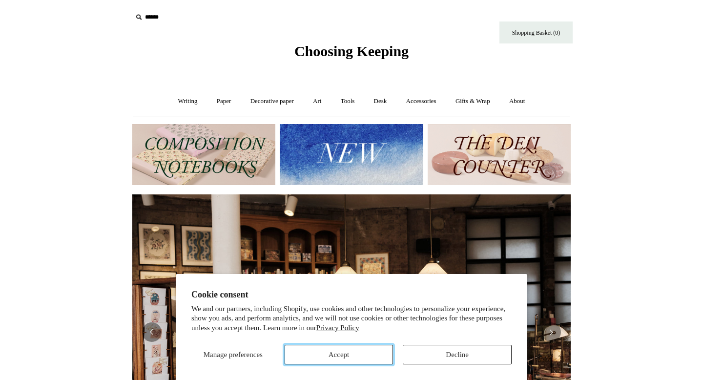
click at [348, 357] on button "Accept" at bounding box center [339, 355] width 109 height 20
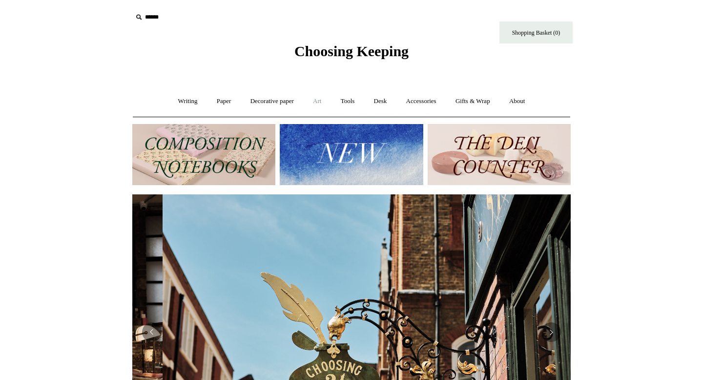
scroll to position [0, 438]
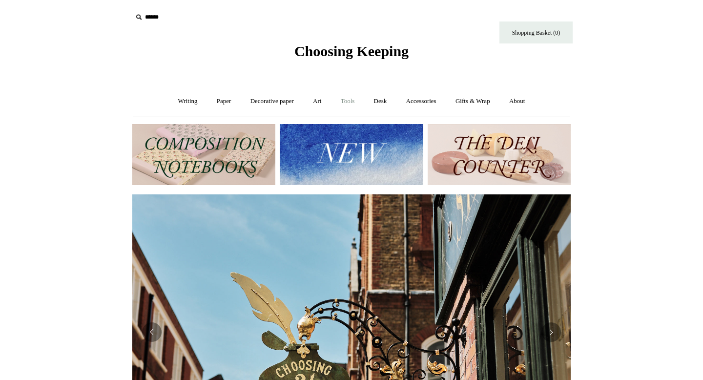
click at [351, 101] on link "Tools +" at bounding box center [348, 101] width 32 height 26
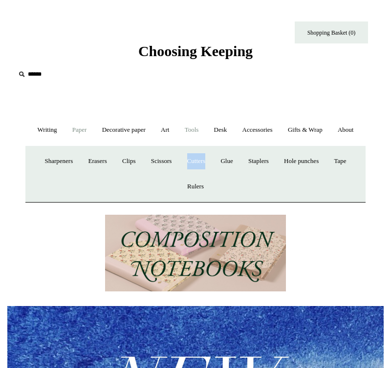
scroll to position [0, 376]
click at [267, 131] on link "Accessories +" at bounding box center [257, 130] width 44 height 26
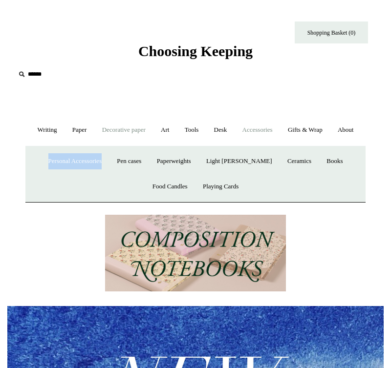
click at [141, 133] on link "Decorative paper +" at bounding box center [123, 130] width 57 height 26
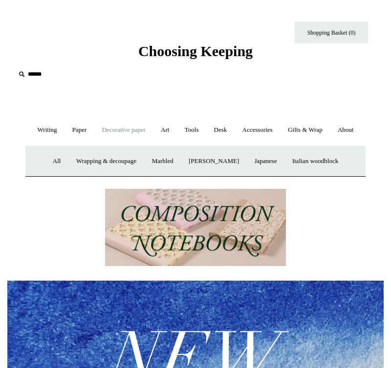
scroll to position [0, 759]
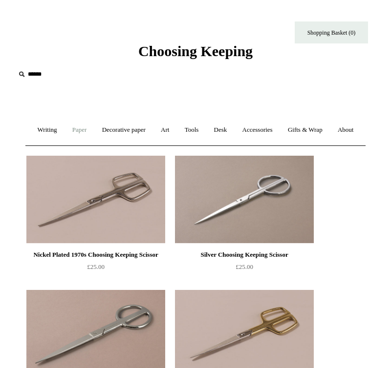
click at [90, 129] on link "Paper +" at bounding box center [79, 130] width 28 height 26
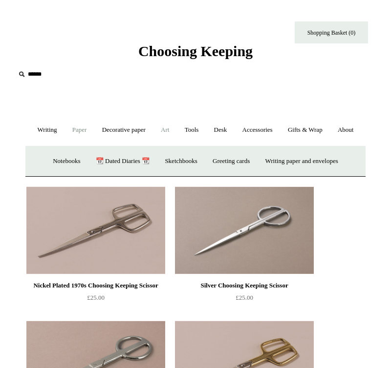
click at [176, 127] on link "Art +" at bounding box center [165, 130] width 22 height 26
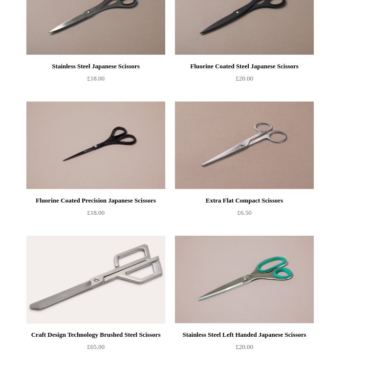
scroll to position [967, 0]
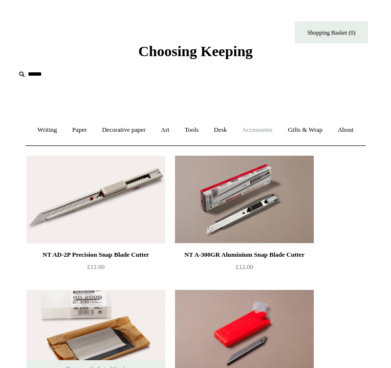
click at [276, 132] on link "Accessories +" at bounding box center [257, 130] width 44 height 26
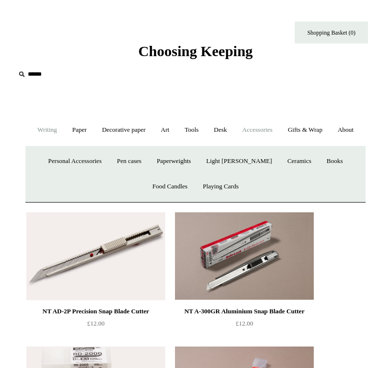
click at [59, 134] on link "Writing +" at bounding box center [47, 130] width 33 height 26
click at [133, 174] on link "Fountain pens +" at bounding box center [137, 161] width 49 height 26
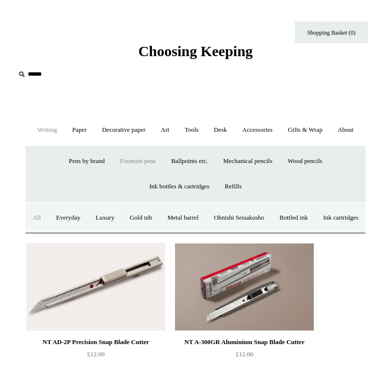
click at [48, 231] on link "All" at bounding box center [37, 218] width 22 height 26
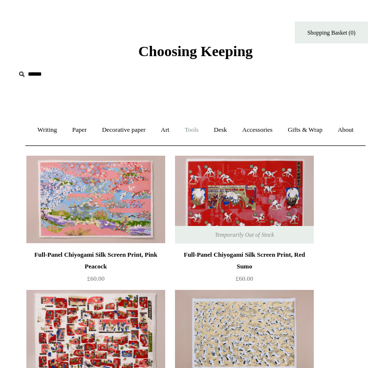
click at [206, 131] on link "Tools +" at bounding box center [192, 130] width 28 height 26
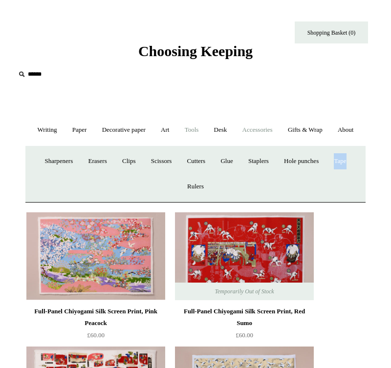
click at [277, 136] on link "Accessories +" at bounding box center [257, 130] width 44 height 26
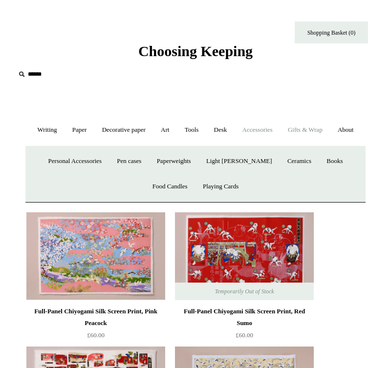
click at [327, 123] on link "Gifts & Wrap +" at bounding box center [305, 130] width 48 height 26
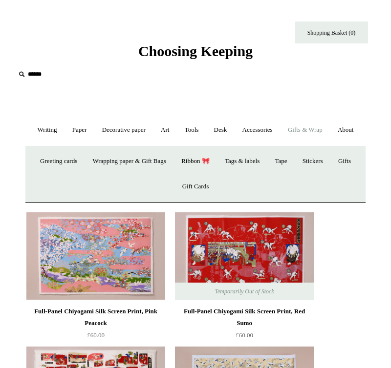
click at [144, 51] on span "Choosing Keeping" at bounding box center [195, 51] width 114 height 16
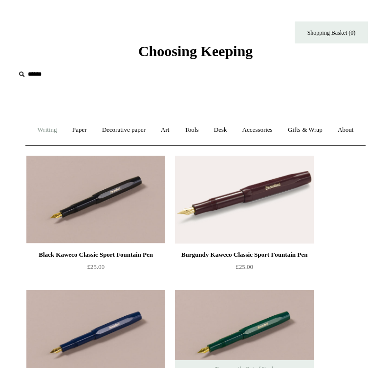
click at [48, 132] on link "Writing +" at bounding box center [47, 130] width 33 height 26
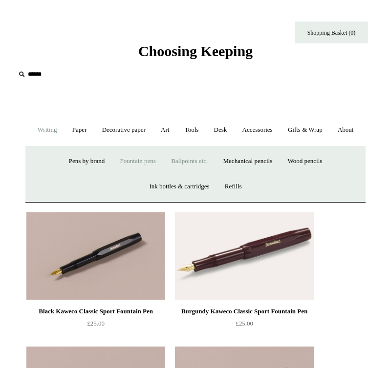
click at [201, 174] on link "Ballpoints etc. +" at bounding box center [189, 161] width 50 height 26
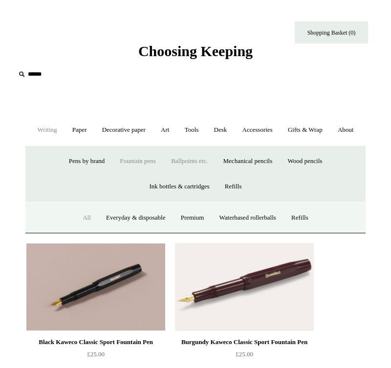
click at [77, 231] on link "All" at bounding box center [87, 218] width 22 height 26
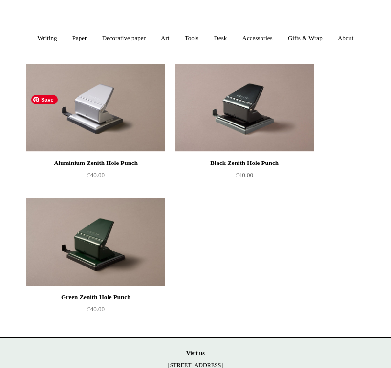
scroll to position [146, 0]
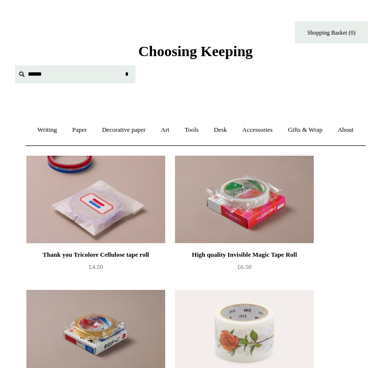
click at [27, 76] on input "text" at bounding box center [75, 74] width 120 height 18
type input "*******"
click at [122, 65] on input "*" at bounding box center [127, 73] width 10 height 17
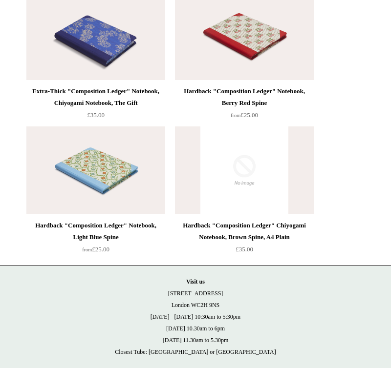
scroll to position [3462, 0]
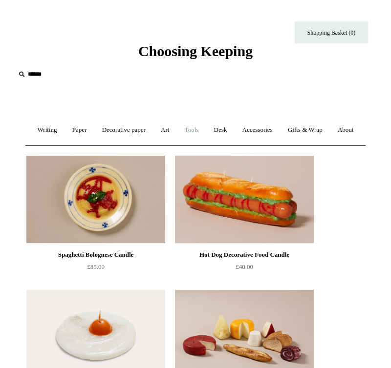
click at [206, 134] on link "Tools +" at bounding box center [192, 130] width 28 height 26
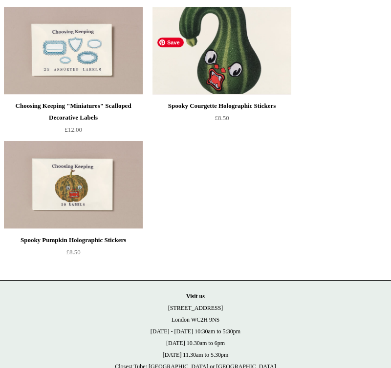
scroll to position [2598, 0]
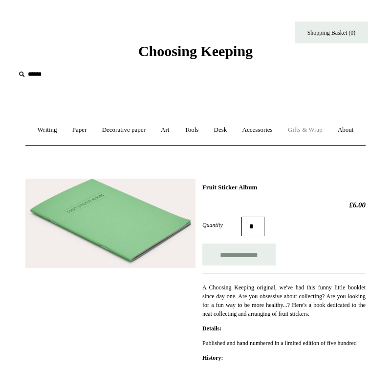
click at [318, 126] on link "Gifts & Wrap +" at bounding box center [305, 130] width 48 height 26
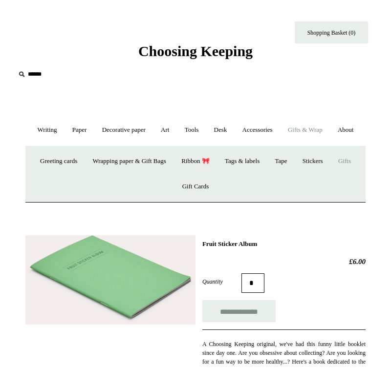
click at [353, 174] on link "Gifts +" at bounding box center [344, 161] width 26 height 26
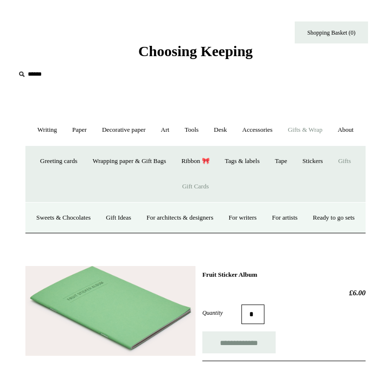
click at [197, 200] on link "Gift Cards" at bounding box center [195, 187] width 41 height 26
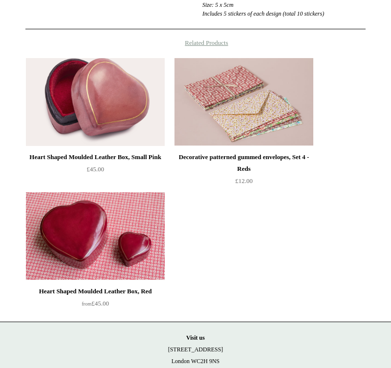
scroll to position [374, 0]
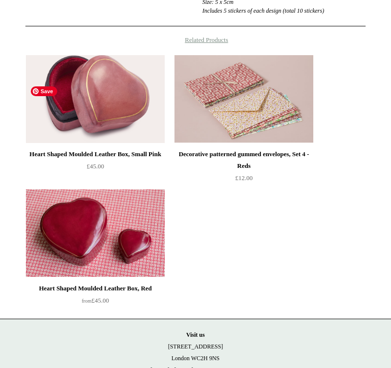
click at [114, 142] on img at bounding box center [95, 99] width 139 height 88
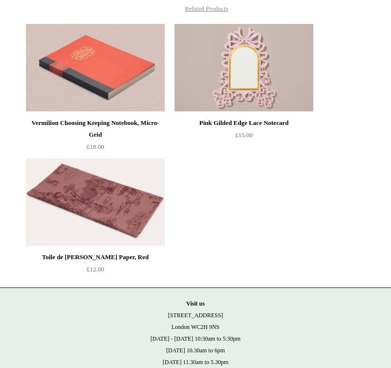
scroll to position [607, 0]
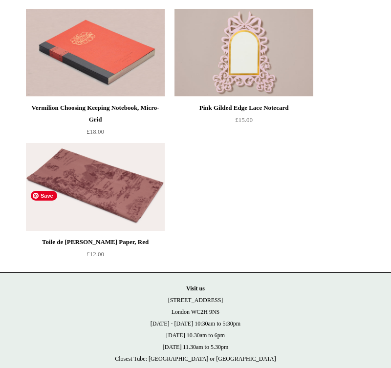
click at [108, 231] on img at bounding box center [95, 187] width 139 height 88
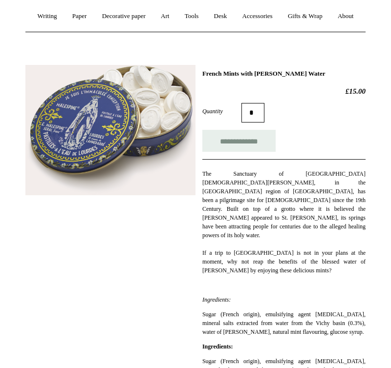
scroll to position [113, 0]
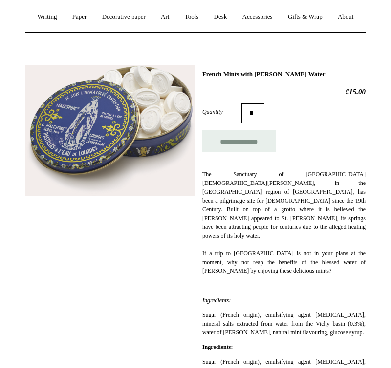
drag, startPoint x: 205, startPoint y: 96, endPoint x: 318, endPoint y: 98, distance: 113.3
click at [318, 78] on h1 "French Mints with [PERSON_NAME] Water" at bounding box center [283, 74] width 163 height 8
copy h1 "rench Mints with Lourdes Water"
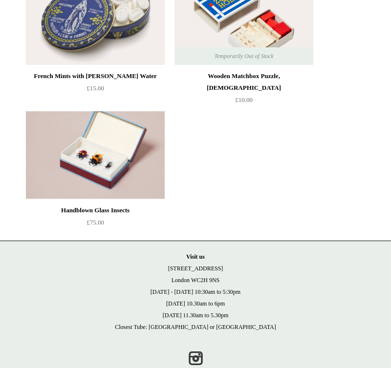
scroll to position [610, 0]
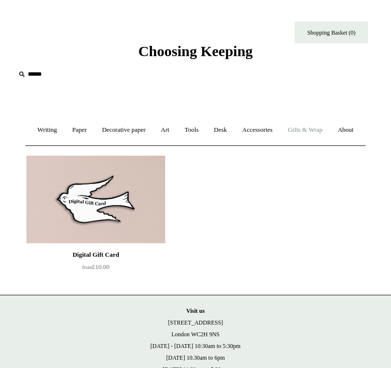
click at [329, 125] on link "Gifts & Wrap +" at bounding box center [305, 130] width 48 height 26
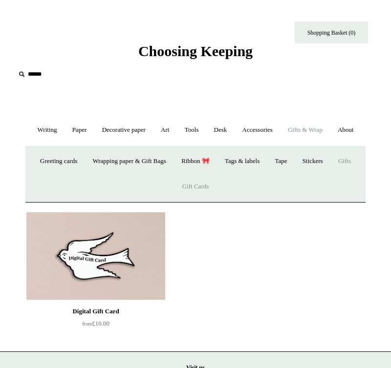
click at [348, 174] on link "Gifts +" at bounding box center [344, 161] width 26 height 26
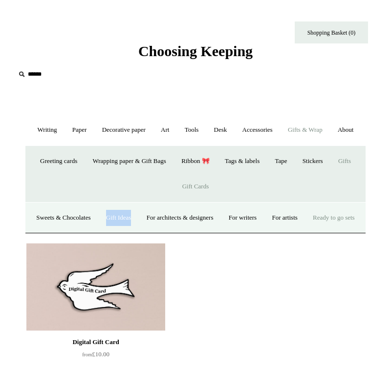
click at [306, 231] on link "Ready to go sets" at bounding box center [334, 218] width 56 height 26
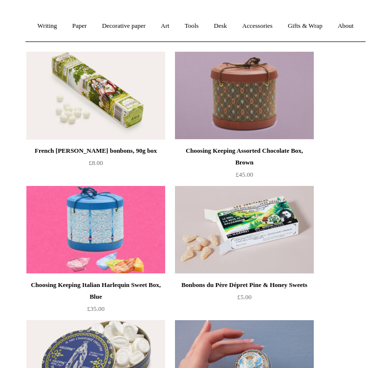
scroll to position [106, 0]
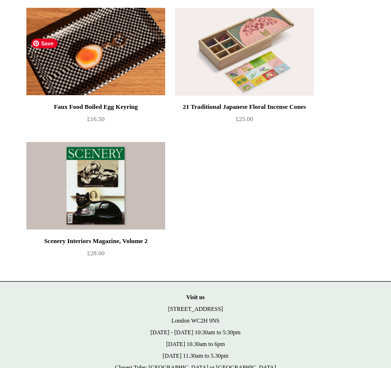
scroll to position [1126, 0]
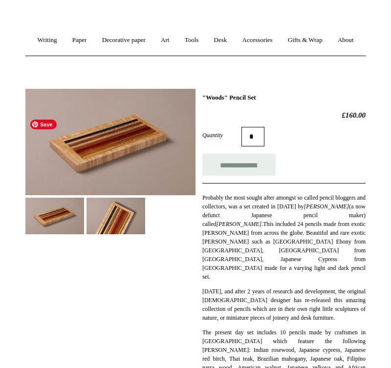
scroll to position [90, 0]
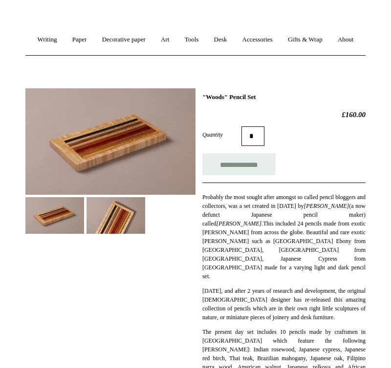
click at [99, 234] on img at bounding box center [115, 215] width 59 height 37
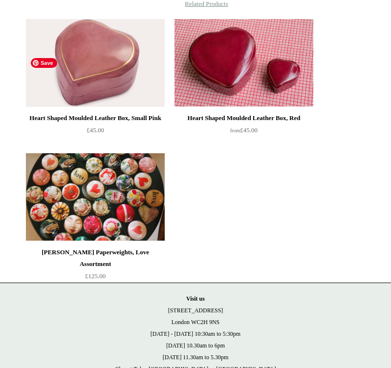
scroll to position [473, 0]
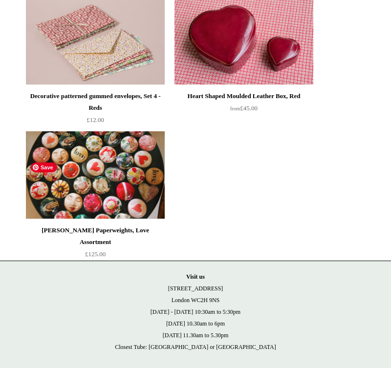
scroll to position [553, 0]
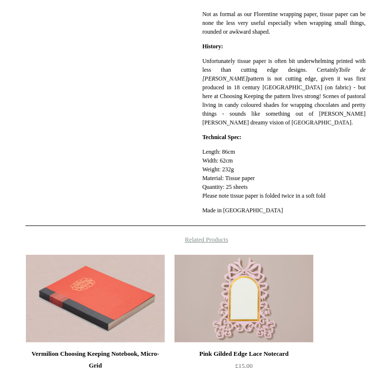
scroll to position [261, 0]
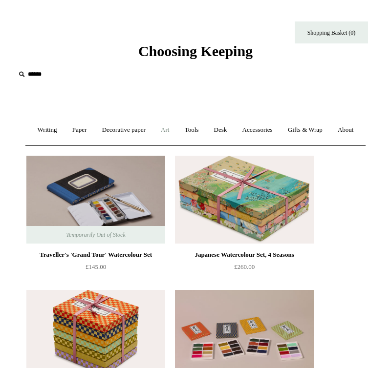
click at [176, 129] on link "Art +" at bounding box center [165, 130] width 22 height 26
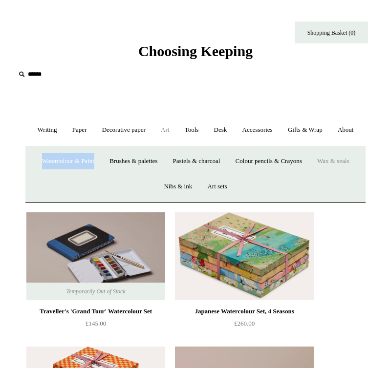
click at [349, 174] on link "Wax & seals" at bounding box center [332, 161] width 45 height 26
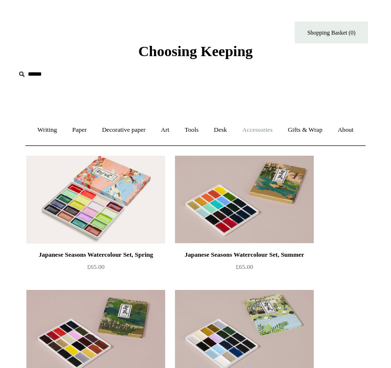
click at [268, 125] on link "Accessories +" at bounding box center [257, 130] width 44 height 26
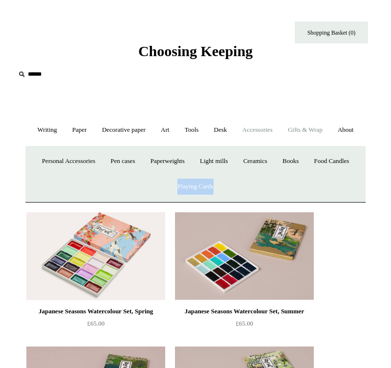
click at [329, 129] on link "Gifts & Wrap +" at bounding box center [305, 130] width 48 height 26
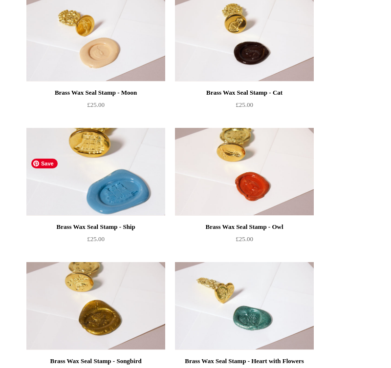
scroll to position [1101, 0]
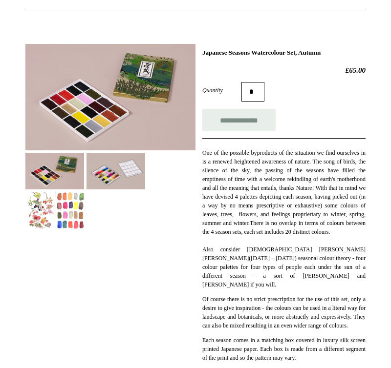
scroll to position [178, 0]
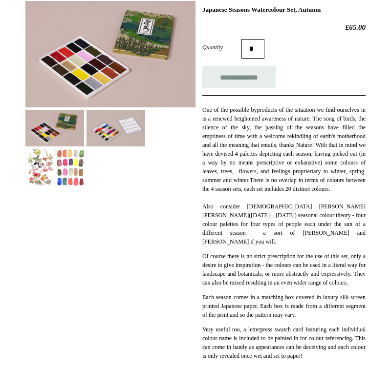
click at [73, 186] on img at bounding box center [54, 167] width 59 height 37
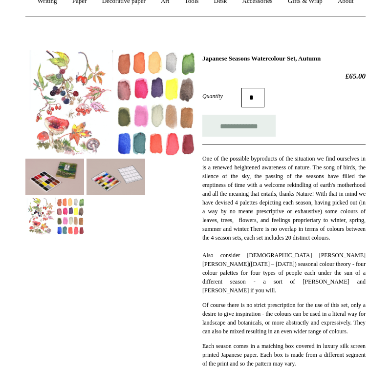
scroll to position [126, 0]
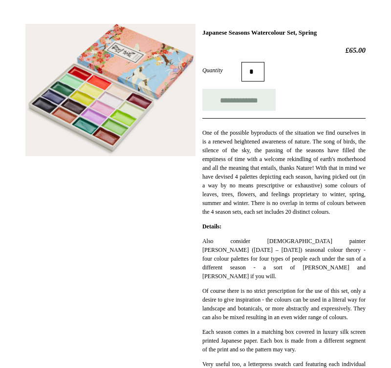
scroll to position [150, 0]
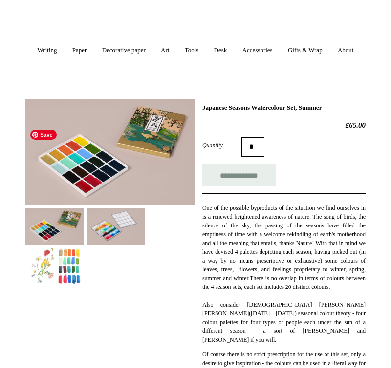
scroll to position [95, 0]
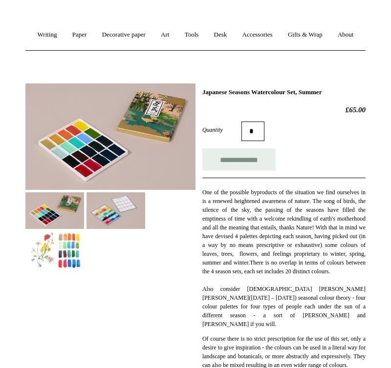
click at [63, 268] on img at bounding box center [54, 249] width 59 height 37
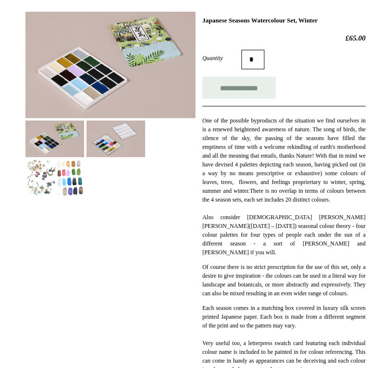
scroll to position [174, 0]
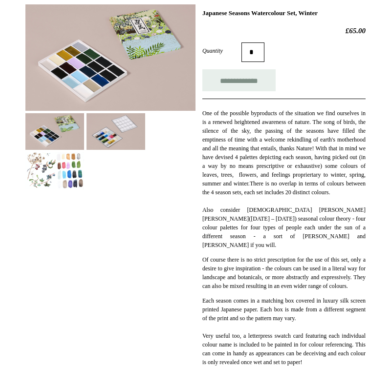
click at [63, 189] on img at bounding box center [54, 170] width 59 height 37
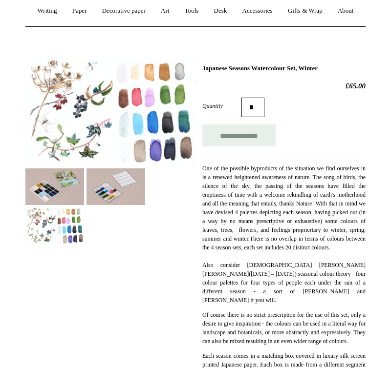
scroll to position [104, 0]
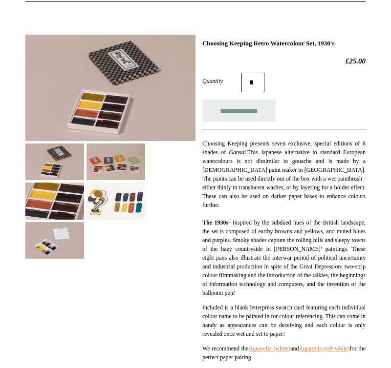
scroll to position [150, 0]
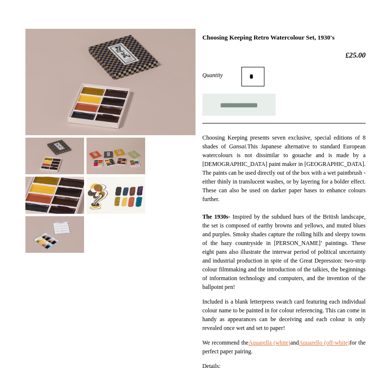
click at [114, 213] on img at bounding box center [115, 195] width 59 height 37
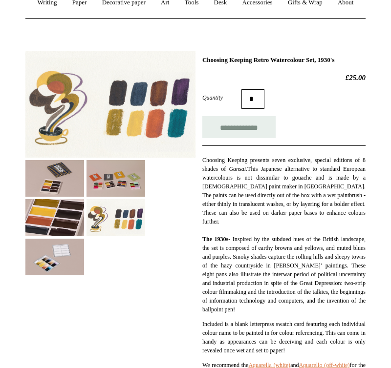
scroll to position [125, 0]
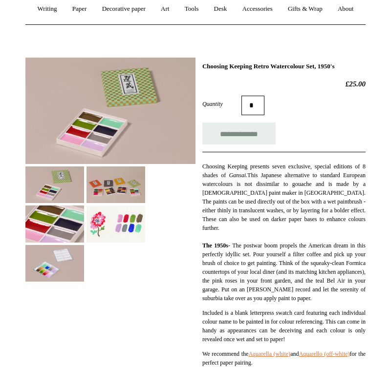
scroll to position [121, 0]
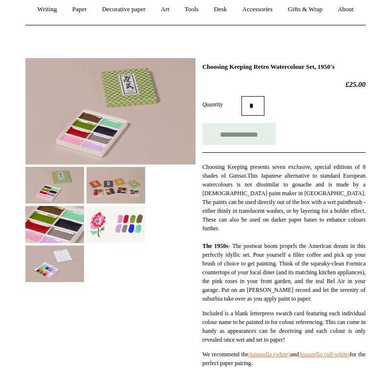
click at [108, 243] on img at bounding box center [115, 224] width 59 height 37
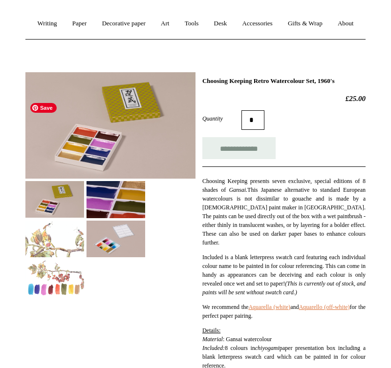
scroll to position [107, 0]
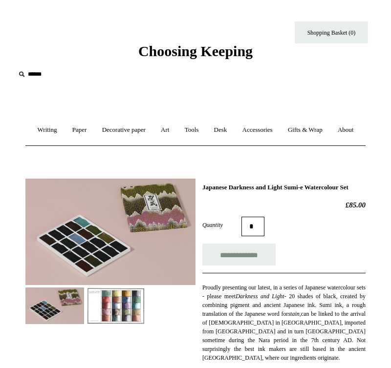
click at [112, 324] on img at bounding box center [115, 306] width 59 height 37
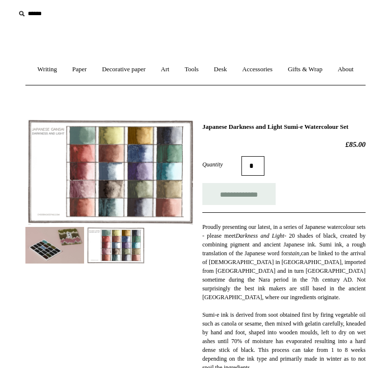
scroll to position [79, 0]
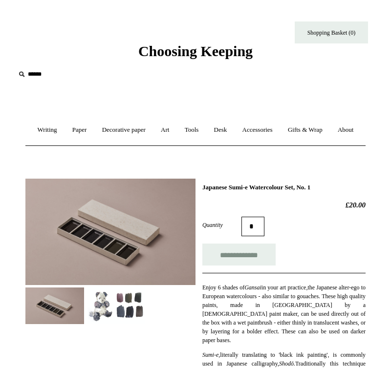
click at [124, 324] on img at bounding box center [115, 306] width 59 height 37
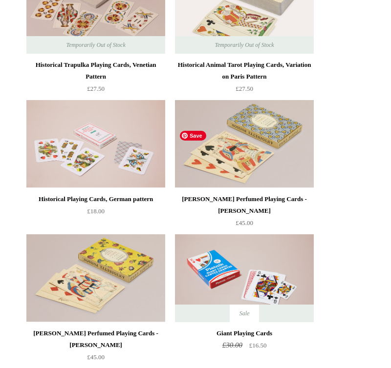
scroll to position [331, 0]
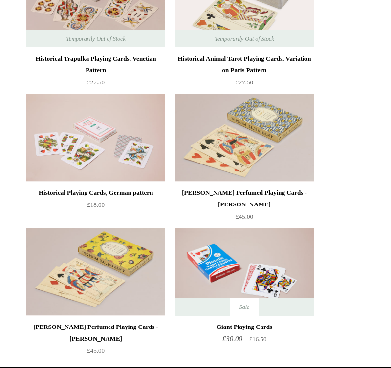
click at [355, 122] on ul "Historical Playing Tarot Cards, Alpine Pattern £25.00 Historical Playing Cards,…" at bounding box center [206, 88] width 368 height 537
